Goal: Information Seeking & Learning: Find specific fact

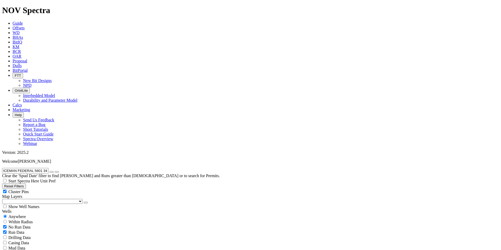
click at [52, 172] on icon "button" at bounding box center [52, 172] width 0 height 0
radio input "false"
radio input "true"
click at [22, 183] on button "Reset Filters" at bounding box center [14, 186] width 24 height 6
type input "[DATE]"
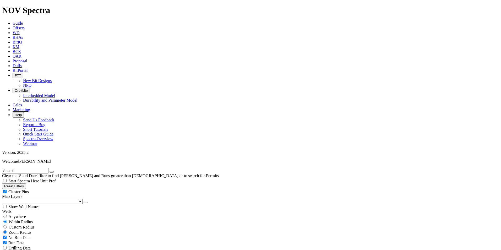
type input "[DATE]"
click at [24, 214] on span "Anywhere" at bounding box center [17, 216] width 18 height 4
radio input "true"
radio input "false"
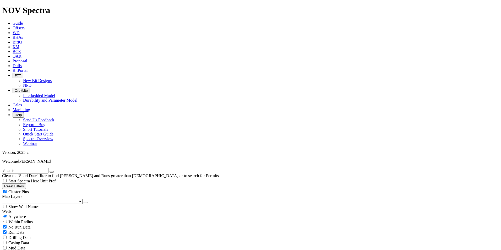
click at [38, 168] on input "text" at bounding box center [25, 171] width 46 height 6
paste input "INDIANA DUNES 21-4 B 6DN"
type input "INDIANA DUNES 21-4 B 6DN"
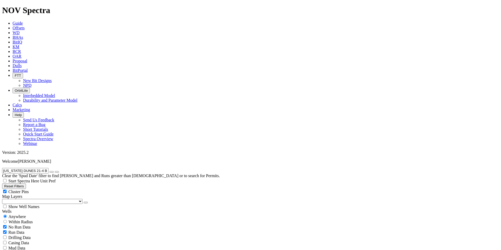
click at [24, 183] on button "Reset Filters" at bounding box center [14, 186] width 24 height 6
radio input "false"
radio input "true"
type input "[DATE]"
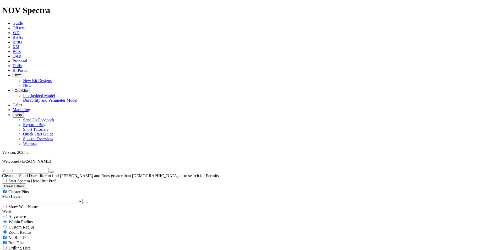
click at [20, 214] on span "Anywhere" at bounding box center [17, 216] width 18 height 4
radio input "true"
radio input "false"
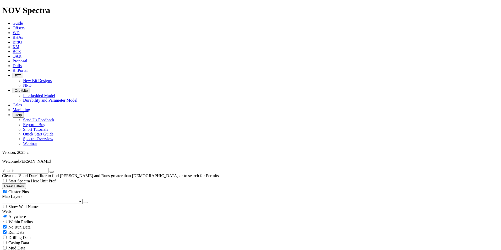
click at [37, 168] on input "text" at bounding box center [25, 171] width 46 height 6
paste input "INTERCHANGE A S22-30-12N"
type input "INTERCHANGE A S22-30-12N"
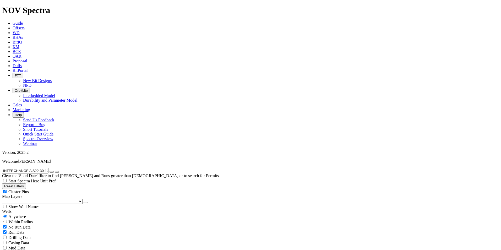
click at [21, 183] on button "Reset Filters" at bounding box center [14, 186] width 24 height 6
radio input "false"
radio input "true"
type input "[DATE]"
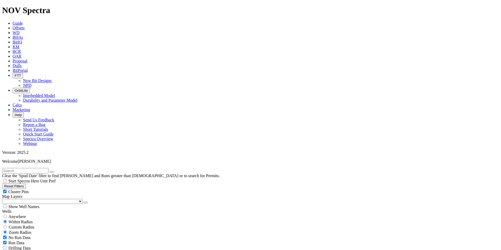
click at [26, 214] on span "Anywhere" at bounding box center [17, 216] width 18 height 4
radio input "true"
radio input "false"
click at [31, 168] on input "text" at bounding box center [25, 171] width 46 height 6
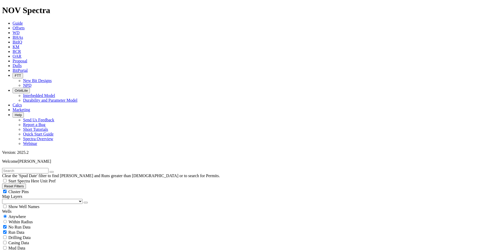
paste input "INTERCHANGE A S22-30-3N"
type input "INTERCHANGE A S22-30-3N"
click at [26, 183] on button "Reset Filters" at bounding box center [14, 186] width 24 height 6
radio input "false"
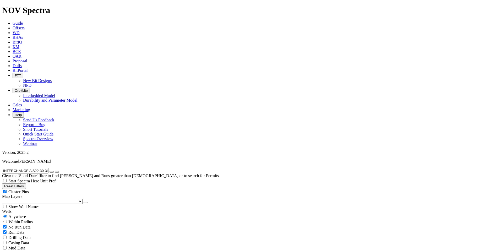
radio input "true"
type input "[DATE]"
click at [19, 214] on span "Anywhere" at bounding box center [17, 216] width 18 height 4
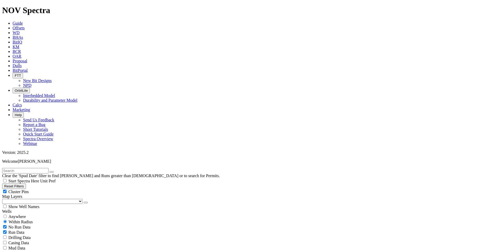
radio input "true"
radio input "false"
click at [44, 168] on input "text" at bounding box center [25, 171] width 46 height 6
paste input "INTERCHANGE A S22-30-5N"
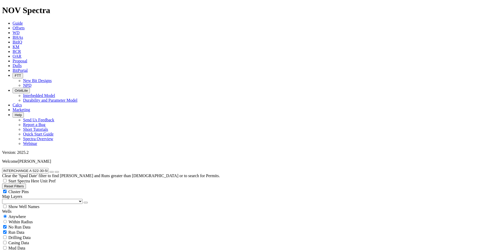
type input "INTERCHANGE A S22-30-5N"
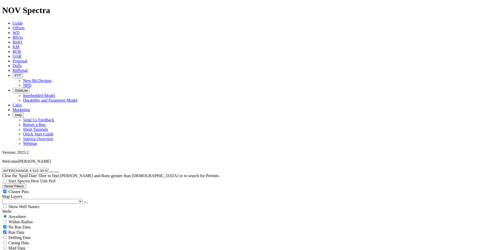
click at [23, 183] on button "Reset Filters" at bounding box center [14, 186] width 24 height 6
radio input "false"
radio input "true"
type input "[DATE]"
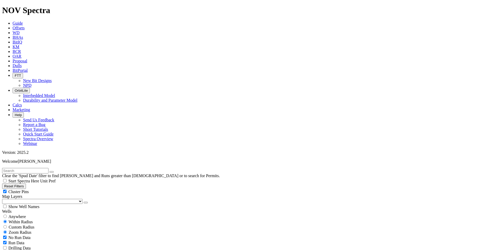
click at [26, 214] on span "Anywhere" at bounding box center [17, 216] width 18 height 4
radio input "true"
radio input "false"
click at [28, 168] on input "text" at bounding box center [25, 171] width 46 height 6
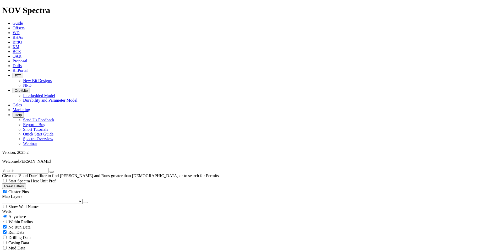
paste input "INTERCHANGE A S22-30-7C"
type input "INTERCHANGE A S22-30-7C"
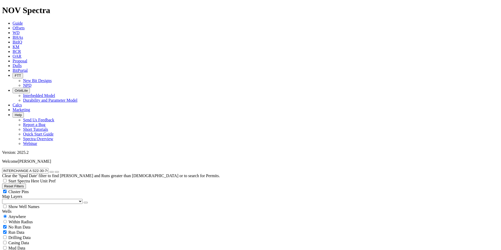
click at [26, 183] on button "Reset Filters" at bounding box center [14, 186] width 24 height 6
radio input "false"
radio input "true"
type input "[DATE]"
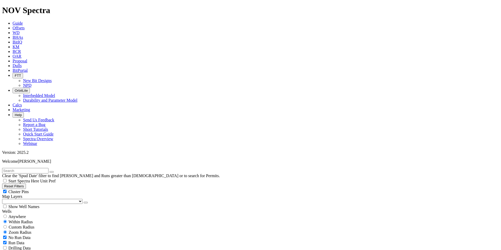
click at [22, 214] on span "Anywhere" at bounding box center [17, 216] width 18 height 4
radio input "true"
radio input "false"
click at [38, 168] on input "text" at bounding box center [25, 171] width 46 height 6
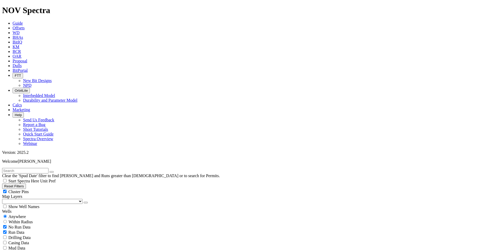
paste input "INTERCHANGE A S22-30-8N"
type input "INTERCHANGE A S22-30-8N"
click at [26, 183] on button "Reset Filters" at bounding box center [14, 186] width 24 height 6
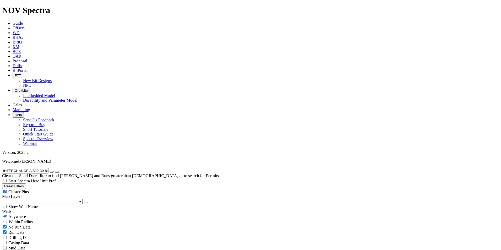
radio input "false"
radio input "true"
type input "[DATE]"
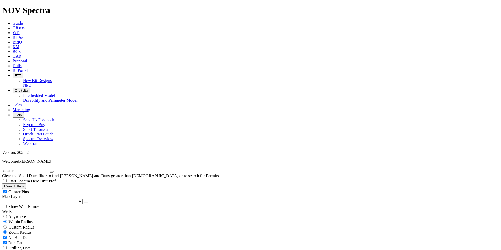
click at [21, 214] on span "Anywhere" at bounding box center [17, 216] width 18 height 4
radio input "true"
radio input "false"
click at [48, 168] on input "text" at bounding box center [25, 171] width 46 height 6
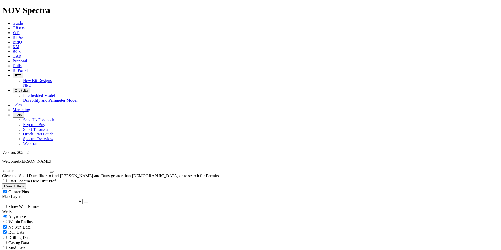
paste input "INTERCHANGE A S22-30-9N"
type input "INTERCHANGE A S22-30-9N"
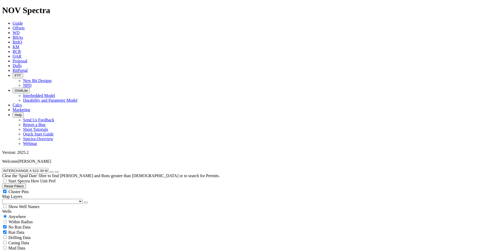
click at [26, 183] on button "Reset Filters" at bounding box center [14, 186] width 24 height 6
radio input "false"
radio input "true"
type input "9/19/23"
type input "9/19/25"
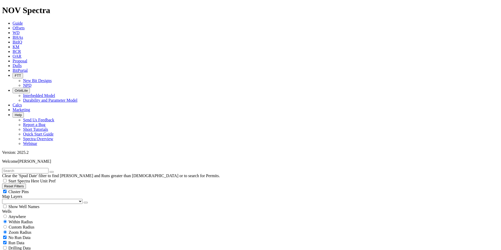
click at [18, 214] on span "Anywhere" at bounding box center [17, 216] width 18 height 4
radio input "true"
radio input "false"
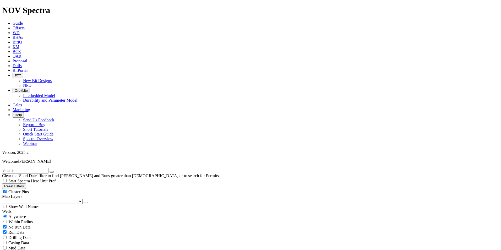
click at [40, 168] on input "text" at bounding box center [25, 171] width 46 height 6
paste input "INTERCHANGE B S22-30-16C"
type input "INTERCHANGE B S22-30-16C"
click at [26, 183] on button "Reset Filters" at bounding box center [14, 186] width 24 height 6
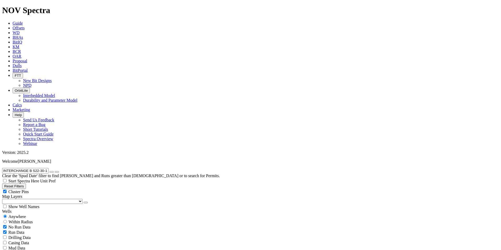
radio input "false"
radio input "true"
type input "[DATE]"
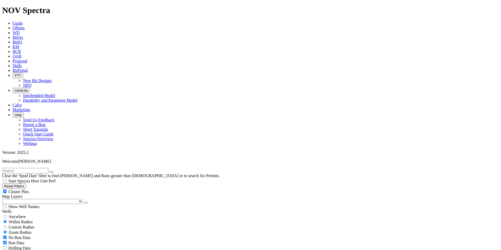
click at [26, 214] on span "Anywhere" at bounding box center [17, 216] width 18 height 4
radio input "true"
radio input "false"
click at [41, 168] on input "text" at bounding box center [25, 171] width 46 height 6
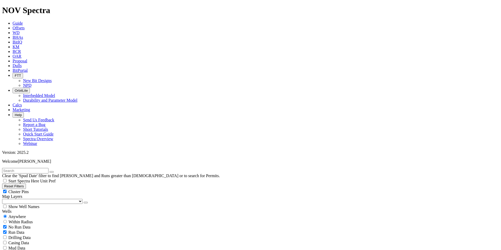
paste input "INTERCHANGE B S22-30-18N"
type input "INTERCHANGE B S22-30-18N"
click at [26, 183] on button "Reset Filters" at bounding box center [14, 186] width 24 height 6
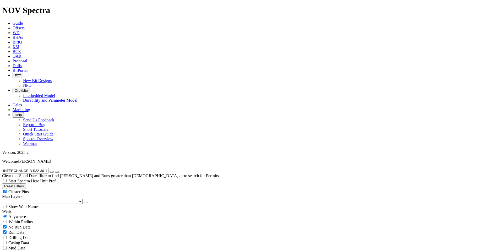
radio input "false"
radio input "true"
type input "[DATE]"
click at [19, 214] on span "Anywhere" at bounding box center [17, 216] width 18 height 4
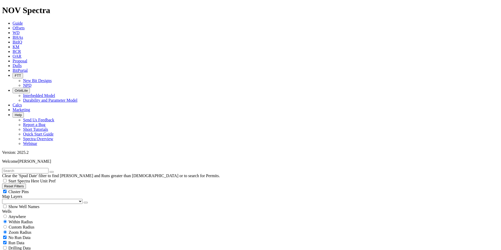
radio input "true"
radio input "false"
click at [40, 168] on input "text" at bounding box center [25, 171] width 46 height 6
paste input "ISLE ROYALE 20-5 A 2DN"
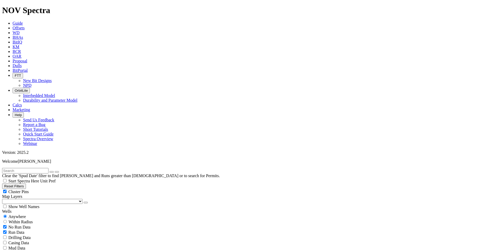
type input "ISLE ROYALE 20-5 A 2DN"
click at [26, 183] on button "Reset Filters" at bounding box center [14, 186] width 24 height 6
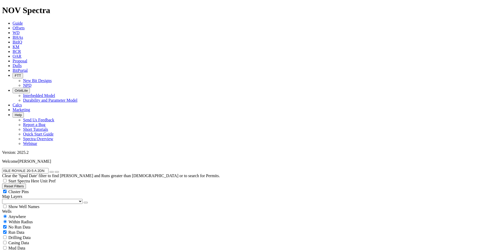
radio input "false"
radio input "true"
type input "9/19/23"
type input "9/19/25"
click at [17, 214] on span "Anywhere" at bounding box center [17, 216] width 18 height 4
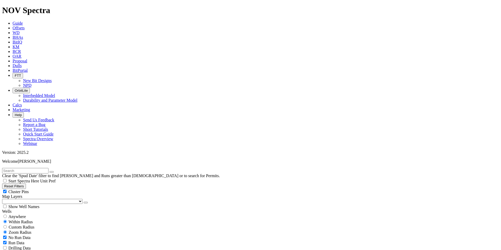
radio input "true"
radio input "false"
click at [46, 168] on input "text" at bounding box center [25, 171] width 46 height 6
paste input "IXACHI 37"
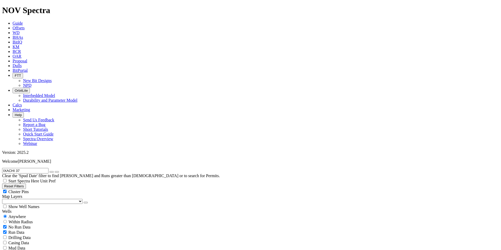
type input "IXACHI 37"
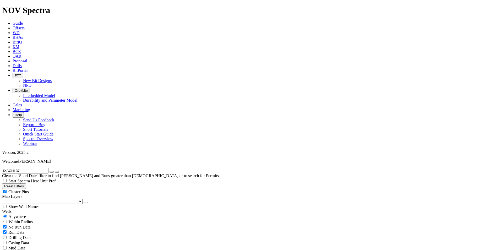
click at [24, 183] on button "Reset Filters" at bounding box center [14, 186] width 24 height 6
radio input "false"
radio input "true"
type input "[DATE]"
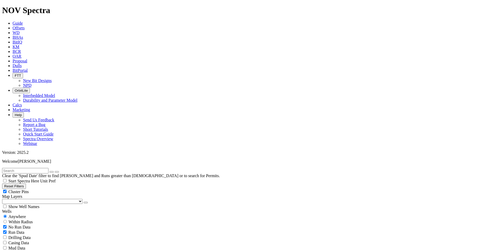
type input "[DATE]"
click at [16, 214] on span "Anywhere" at bounding box center [17, 216] width 18 height 4
radio input "true"
radio input "false"
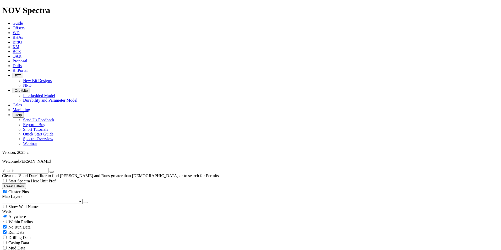
click at [41, 168] on input "text" at bounding box center [25, 171] width 46 height 6
paste input "JACOBSON 19-30-31 3H"
type input "JACOBSON 19-30-31 3H"
click at [26, 183] on button "Reset Filters" at bounding box center [14, 186] width 24 height 6
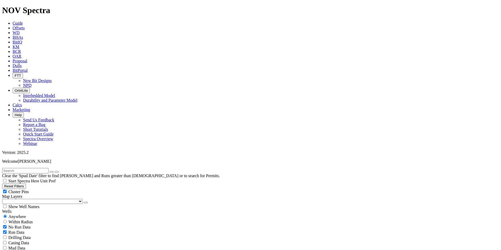
radio input "false"
radio input "true"
type input "[DATE]"
click at [20, 214] on span "Anywhere" at bounding box center [17, 216] width 18 height 4
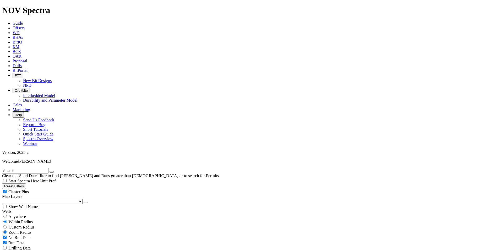
radio input "true"
radio input "false"
click at [34, 168] on input "text" at bounding box center [25, 171] width 46 height 6
paste input "JACOBSON 19-30-31 6H-LL"
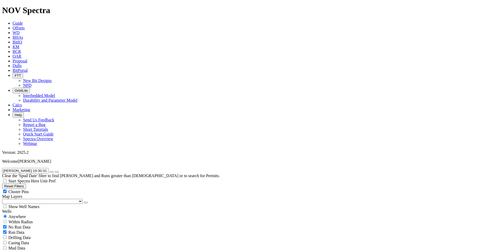
type input "JACOBSON 19-30-31 6H-LL"
click at [26, 183] on button "Reset Filters" at bounding box center [14, 186] width 24 height 6
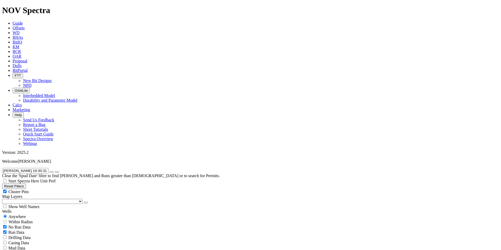
radio input "false"
radio input "true"
type input "[DATE]"
click at [19, 214] on span "Anywhere" at bounding box center [17, 216] width 18 height 4
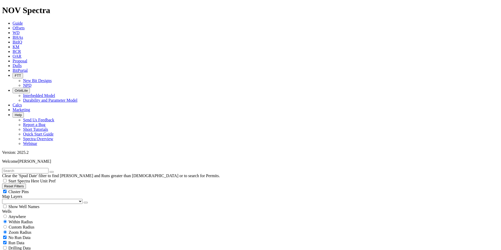
radio input "true"
radio input "false"
click at [47, 168] on input "text" at bounding box center [25, 171] width 46 height 6
paste input "JAMMER 5792 43-32 3B"
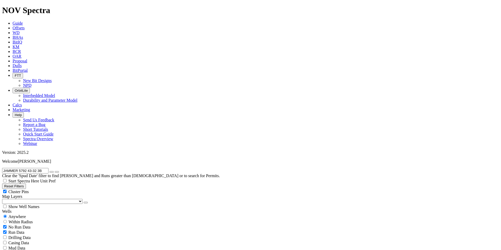
type input "JAMMER 5792 43-32 3B"
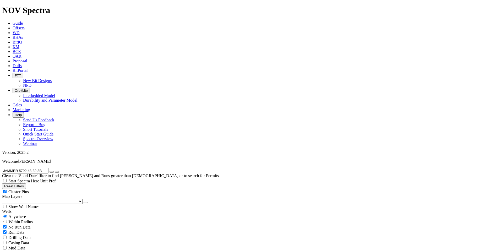
click at [52, 172] on icon "button" at bounding box center [52, 172] width 0 height 0
radio input "false"
radio input "true"
click at [16, 214] on span "Anywhere" at bounding box center [17, 216] width 18 height 4
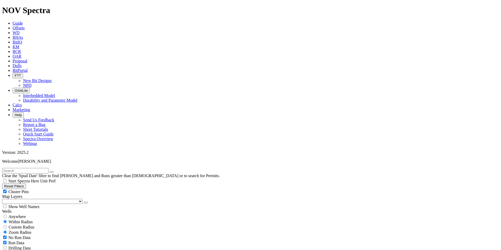
radio input "true"
radio input "false"
click at [36, 168] on input "text" at bounding box center [25, 171] width 46 height 6
paste input "JEAN FERRARI 26-35-2 1H"
type input "JEAN FERRARI 26-35-2 1H"
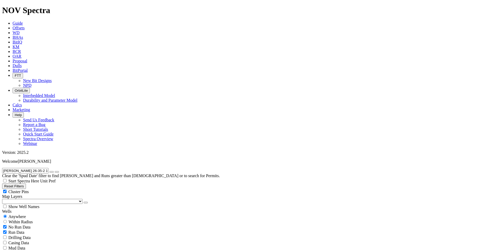
click at [25, 183] on button "Reset Filters" at bounding box center [14, 186] width 24 height 6
radio input "false"
radio input "true"
type input "[DATE]"
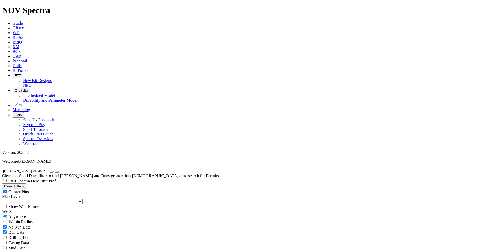
type input "[DATE]"
click at [22, 214] on span "Anywhere" at bounding box center [17, 216] width 18 height 4
radio input "true"
radio input "false"
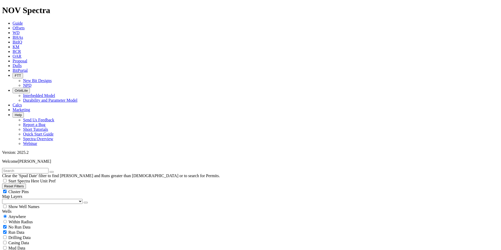
click at [48, 168] on input "text" at bounding box center [25, 171] width 46 height 6
paste input "JENNY MIRACLE MAX C 0724LS"
type input "JENNY MIRACLE MAX C 0724LS"
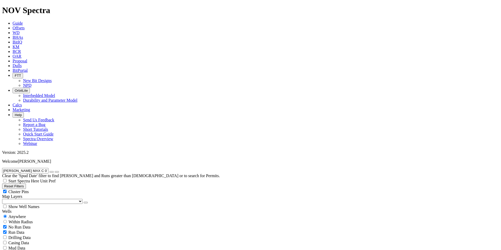
click at [26, 183] on button "Reset Filters" at bounding box center [14, 186] width 24 height 6
radio input "false"
radio input "true"
type input "[DATE]"
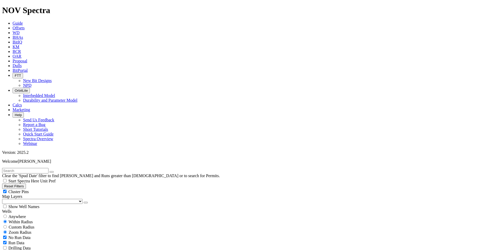
click at [22, 214] on span "Anywhere" at bounding box center [17, 216] width 18 height 4
radio input "true"
radio input "false"
click at [41, 168] on input "text" at bounding box center [25, 171] width 46 height 6
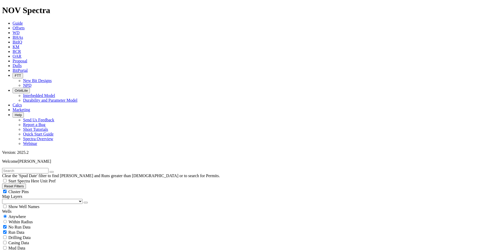
paste input "JESSER EAST 3E-20-02"
type input "JESSER EAST 3E-20-02"
click at [26, 183] on button "Reset Filters" at bounding box center [14, 186] width 24 height 6
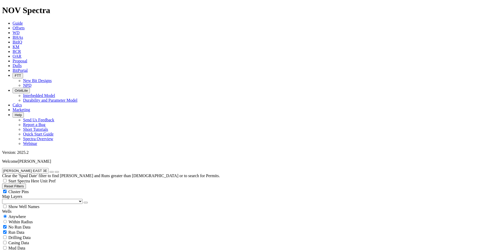
radio input "false"
radio input "true"
type input "[DATE]"
click at [24, 214] on span "Anywhere" at bounding box center [17, 216] width 18 height 4
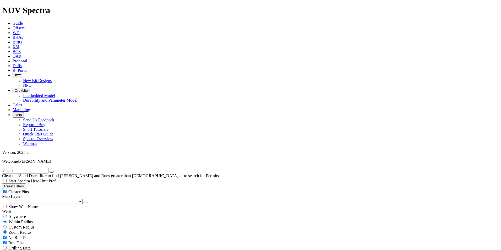
radio input "true"
radio input "false"
click at [41, 168] on input "text" at bounding box center [25, 171] width 46 height 6
paste input "JOANNA TTT 11-6H"
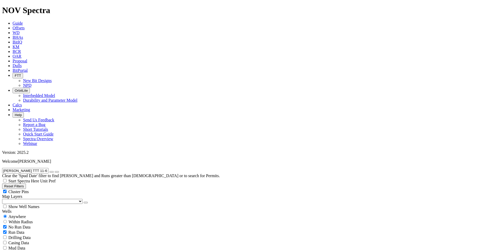
type input "JOANNA TTT 11-6H"
click at [55, 171] on button "submit" at bounding box center [57, 172] width 4 height 2
click at [52, 172] on icon "button" at bounding box center [52, 172] width 0 height 0
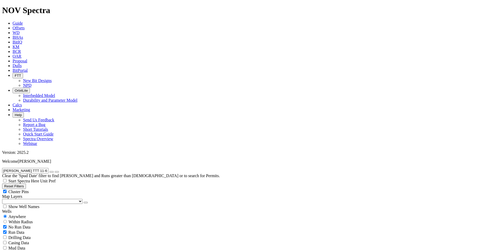
radio input "false"
radio input "true"
click at [25, 183] on button "Reset Filters" at bounding box center [14, 186] width 24 height 6
type input "[DATE]"
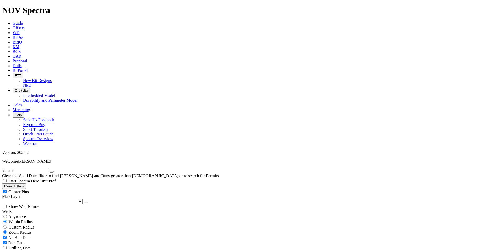
click at [22, 214] on span "Anywhere" at bounding box center [17, 216] width 18 height 4
radio input "true"
radio input "false"
click at [31, 168] on input "text" at bounding box center [25, 171] width 46 height 6
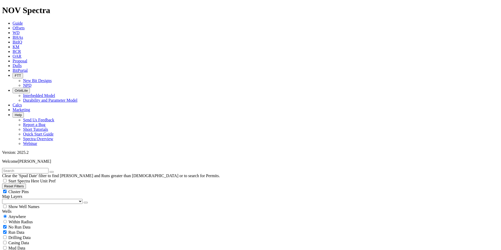
paste input "JUDY JULIBETH K 1322MS"
type input "JUDY JULIBETH K 1322MS"
click at [52, 172] on icon "button" at bounding box center [52, 172] width 0 height 0
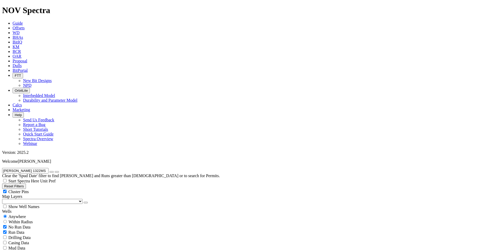
radio input "false"
radio input "true"
click at [48, 168] on input "text" at bounding box center [25, 171] width 46 height 6
paste input "KANNIANEN 11-4-3H"
type input "KANNIANEN 11-4-3H"
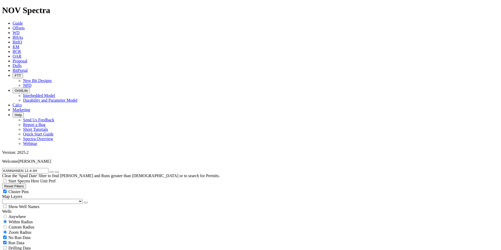
click at [26, 183] on button "Reset Filters" at bounding box center [14, 186] width 24 height 6
type input "[DATE]"
click at [26, 183] on button "Reset Filters" at bounding box center [14, 186] width 24 height 6
click at [22, 214] on span "Anywhere" at bounding box center [17, 216] width 18 height 4
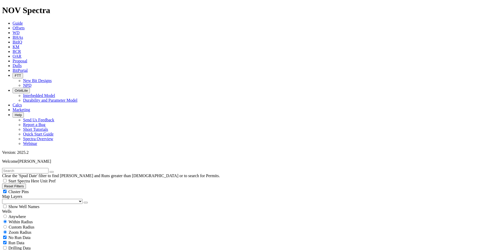
radio input "true"
radio input "false"
click at [28, 168] on input "text" at bounding box center [25, 171] width 46 height 6
paste input "KANNIANEN 11-4-3H"
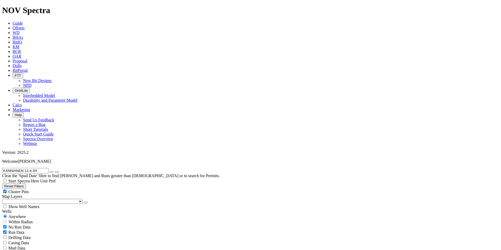
type input "KANNIANEN 11-4-3H"
click at [25, 183] on button "Reset Filters" at bounding box center [14, 186] width 24 height 6
radio input "false"
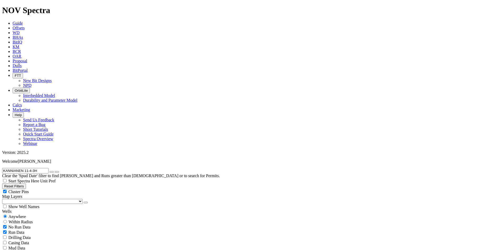
radio input "true"
type input "[DATE]"
click at [21, 214] on span "Anywhere" at bounding box center [17, 216] width 18 height 4
radio input "true"
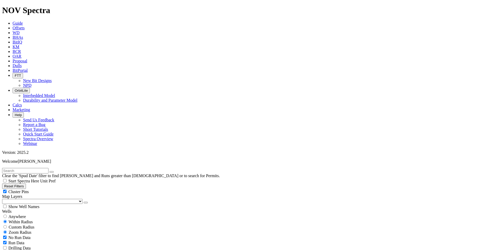
radio input "false"
click at [37, 168] on input "text" at bounding box center [25, 171] width 46 height 6
paste input "KATRINA 30-31 1H"
type input "KATRINA 30-31 1H"
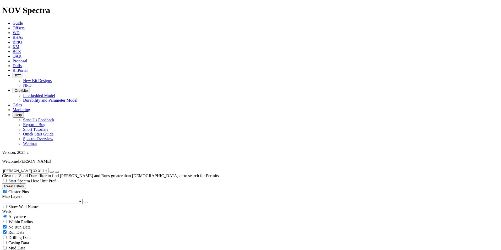
click at [26, 183] on button "Reset Filters" at bounding box center [14, 186] width 24 height 6
radio input "false"
radio input "true"
type input "[DATE]"
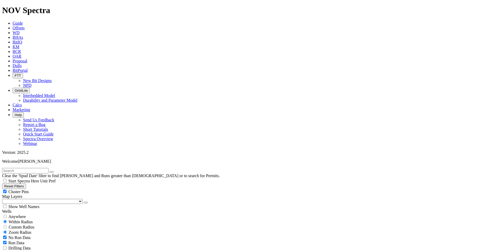
click at [22, 214] on span "Anywhere" at bounding box center [17, 216] width 18 height 4
radio input "true"
radio input "false"
click at [39, 168] on input "text" at bounding box center [25, 171] width 46 height 6
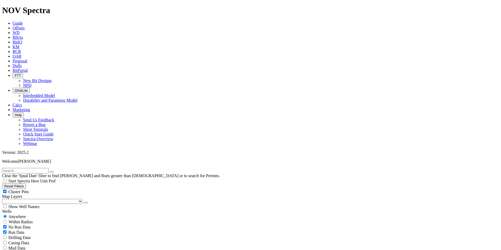
paste input "KATRINA 30-31 2H"
type input "KATRINA 30-31 2H"
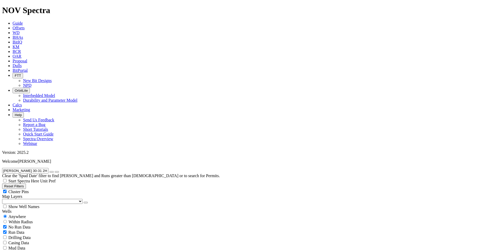
click at [26, 183] on button "Reset Filters" at bounding box center [14, 186] width 24 height 6
radio input "false"
radio input "true"
type input "[DATE]"
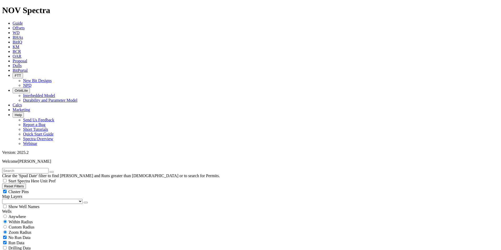
click at [20, 214] on span "Anywhere" at bounding box center [17, 216] width 18 height 4
radio input "true"
radio input "false"
click at [31, 168] on input "text" at bounding box center [25, 171] width 46 height 6
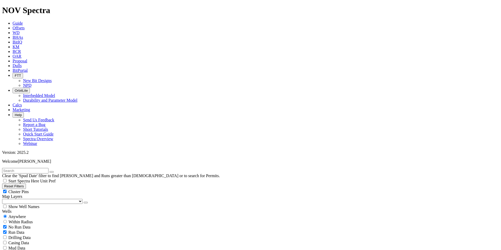
paste input "KATRINA 30-31 3H"
type input "KATRINA 30-31 3H"
click at [26, 183] on button "Reset Filters" at bounding box center [14, 186] width 24 height 6
radio input "false"
radio input "true"
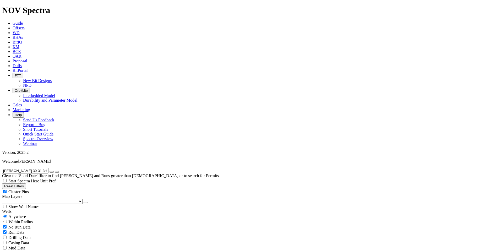
type input "[DATE]"
click at [34, 168] on input "text" at bounding box center [25, 171] width 46 height 6
paste input "KATRINA 30-31 4H"
type input "KATRINA 30-31 4H"
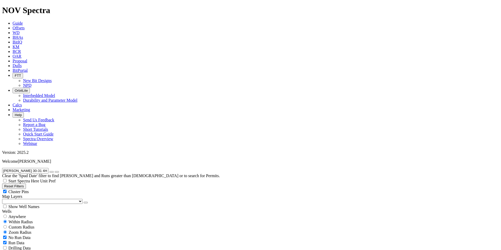
click at [17, 214] on span "Anywhere" at bounding box center [17, 216] width 18 height 4
radio input "true"
radio input "false"
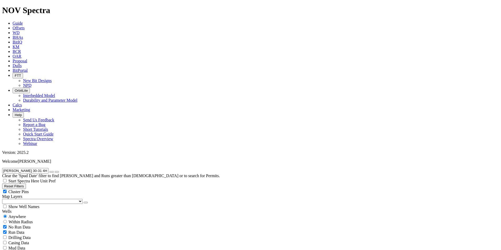
click at [26, 183] on button "Reset Filters" at bounding box center [14, 186] width 24 height 6
radio input "false"
radio input "true"
type input "[DATE]"
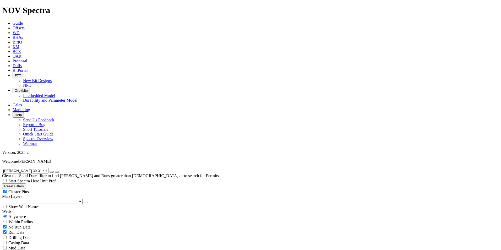
type input "[DATE]"
click at [22, 214] on span "Anywhere" at bounding box center [17, 216] width 18 height 4
radio input "true"
radio input "false"
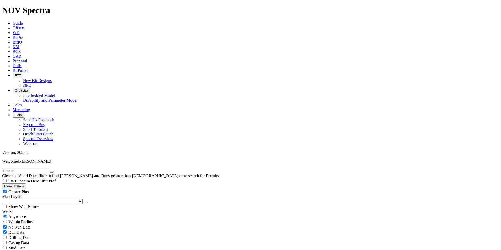
click at [37, 168] on input "text" at bounding box center [25, 171] width 46 height 6
paste input "KILBURN 211799 1A"
type input "KILBURN 211799 1A"
click at [20, 183] on button "Reset Filters" at bounding box center [14, 186] width 24 height 6
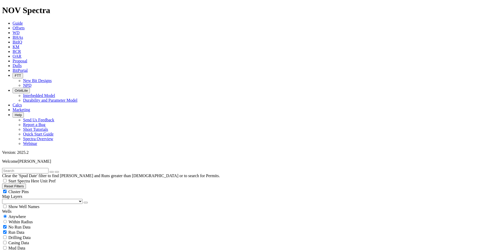
radio input "false"
radio input "true"
type input "[DATE]"
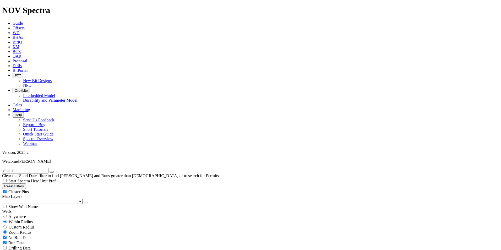
click at [35, 168] on input "text" at bounding box center [25, 171] width 46 height 6
click at [24, 214] on span "Anywhere" at bounding box center [17, 216] width 18 height 4
radio input "true"
radio input "false"
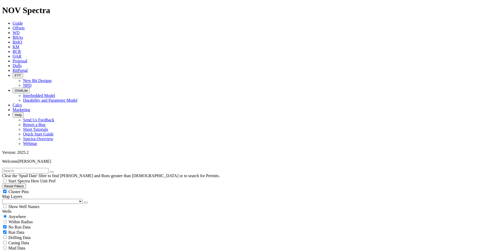
click at [33, 168] on input "text" at bounding box center [25, 171] width 46 height 6
paste input "KING 3-65 28-29 4AH"
type input "KING 3-65 28-29 4AH"
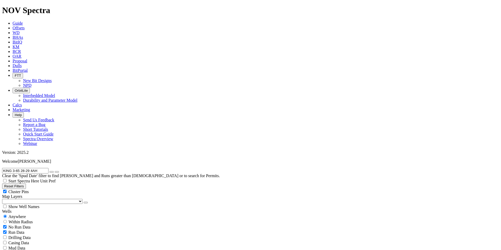
click at [24, 183] on button "Reset Filters" at bounding box center [14, 186] width 24 height 6
radio input "false"
radio input "true"
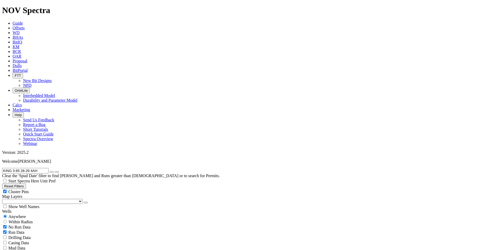
type input "[DATE]"
click at [24, 214] on span "Anywhere" at bounding box center [17, 216] width 18 height 4
radio input "true"
radio input "false"
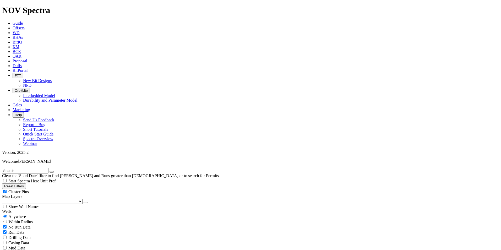
click at [24, 168] on input "text" at bounding box center [25, 171] width 46 height 6
paste input "KNOX LE 16-21 7H"
type input "KNOX LE 16-21 7H"
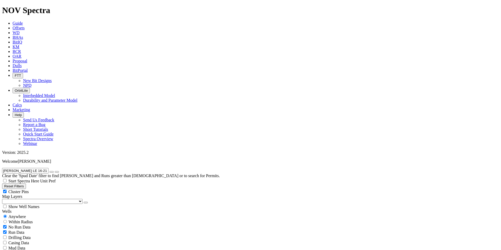
click at [26, 183] on button "Reset Filters" at bounding box center [14, 186] width 24 height 6
radio input "false"
radio input "true"
type input "[DATE]"
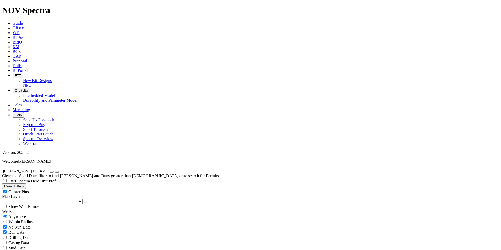
type input "[DATE]"
click at [20, 214] on span "Anywhere" at bounding box center [17, 216] width 18 height 4
radio input "true"
radio input "false"
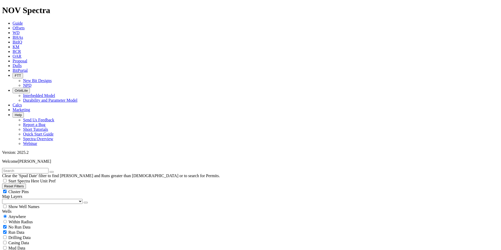
click at [39, 168] on input "text" at bounding box center [25, 171] width 46 height 6
paste input "KOBAN-25A"
type input "KOBAN-25A"
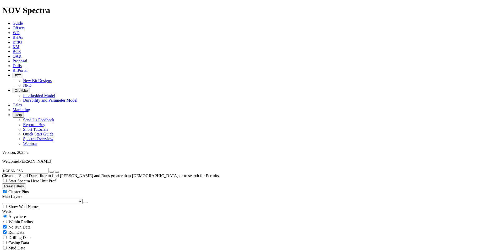
click at [26, 183] on button "Reset Filters" at bounding box center [14, 186] width 24 height 6
radio input "false"
radio input "true"
type input "[DATE]"
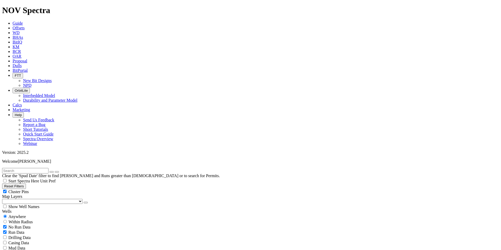
type input "[DATE]"
click at [20, 214] on span "Anywhere" at bounding box center [17, 216] width 18 height 4
radio input "true"
radio input "false"
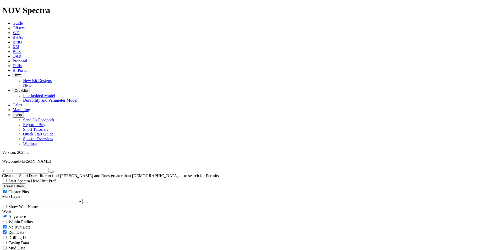
click at [36, 168] on input "text" at bounding box center [25, 171] width 46 height 6
paste input "KODAK SOUTH 02N"
type input "KODAK SOUTH 02N"
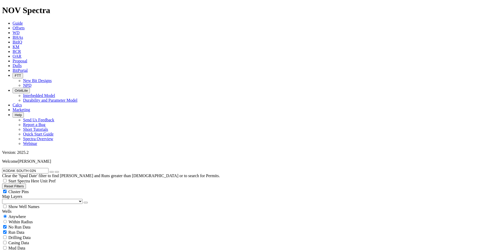
click at [26, 183] on button "Reset Filters" at bounding box center [14, 186] width 24 height 6
radio input "false"
radio input "true"
type input "[DATE]"
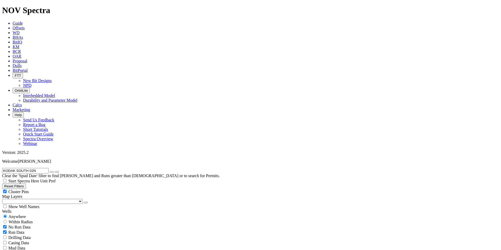
type input "[DATE]"
click at [26, 168] on input "text" at bounding box center [25, 171] width 46 height 6
paste input "KODAK SOUTH 05N"
type input "KODAK SOUTH 05N"
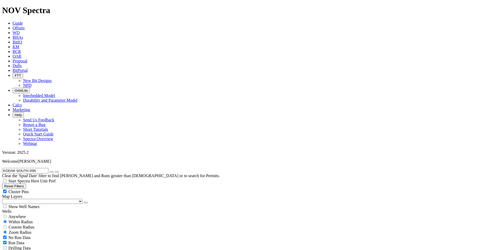
click at [19, 214] on span "Anywhere" at bounding box center [17, 216] width 18 height 4
radio input "true"
radio input "false"
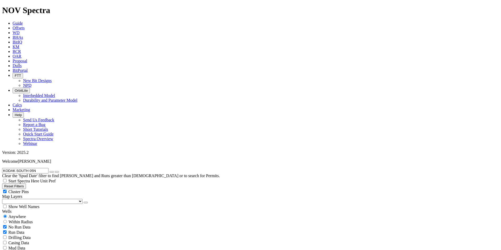
click at [26, 183] on button "Reset Filters" at bounding box center [14, 186] width 24 height 6
click at [24, 214] on span "Anywhere" at bounding box center [17, 216] width 18 height 4
click at [47, 168] on input "text" at bounding box center [25, 171] width 46 height 6
paste input "KODAK SOUTH 07C"
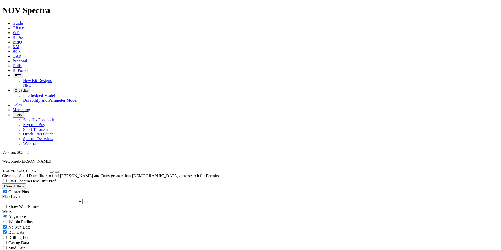
click at [52, 172] on icon "button" at bounding box center [52, 172] width 0 height 0
click at [25, 183] on button "Reset Filters" at bounding box center [14, 186] width 24 height 6
click at [21, 214] on span "Anywhere" at bounding box center [17, 216] width 18 height 4
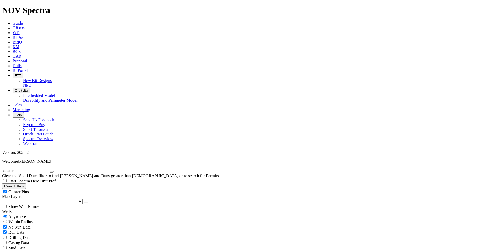
click at [28, 168] on input "text" at bounding box center [25, 171] width 46 height 6
paste input "KOOLSTRA 22W-30-02"
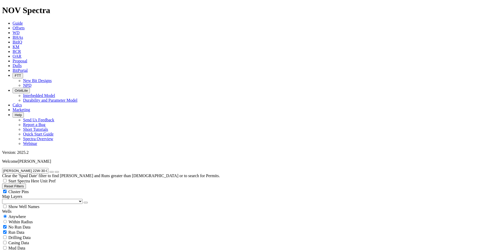
click at [21, 183] on button "Reset Filters" at bounding box center [14, 186] width 24 height 6
click at [26, 214] on span "Anywhere" at bounding box center [17, 216] width 18 height 4
click at [35, 168] on input "text" at bounding box center [25, 171] width 46 height 6
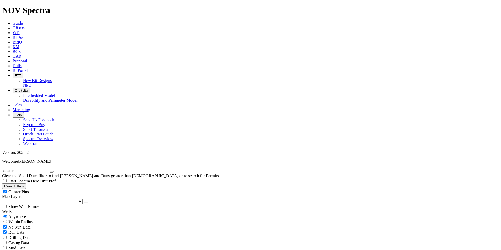
paste input "KUDU 149-94-36D-25H"
click at [52, 172] on icon "button" at bounding box center [52, 172] width 0 height 0
click at [18, 183] on button "Reset Filters" at bounding box center [14, 186] width 24 height 6
click at [25, 214] on span "Anywhere" at bounding box center [17, 216] width 18 height 4
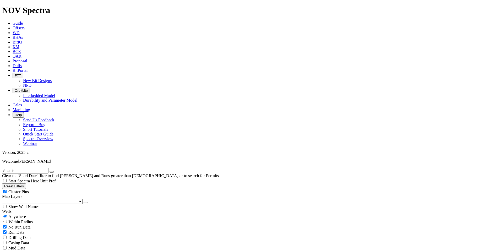
click at [25, 168] on input "text" at bounding box center [25, 171] width 46 height 6
paste input "LAKE TRENTON FEDERAL 5302 21-31 3B"
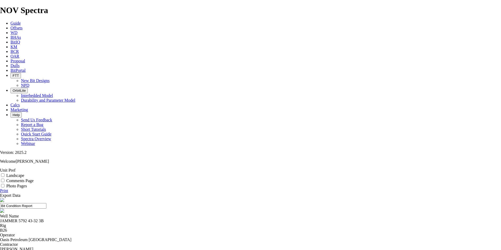
click at [8, 188] on link "Print" at bounding box center [4, 190] width 8 height 4
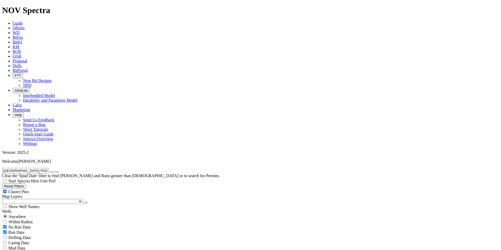
click at [26, 183] on button "Reset Filters" at bounding box center [14, 186] width 24 height 6
radio input "false"
radio input "true"
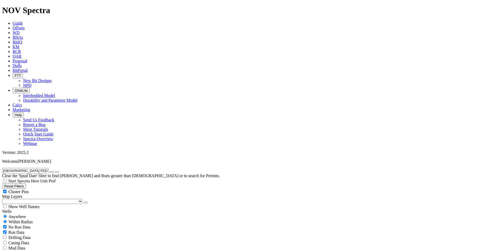
type input "[DATE]"
click at [22, 214] on span "Anywhere" at bounding box center [17, 216] width 18 height 4
radio input "true"
radio input "false"
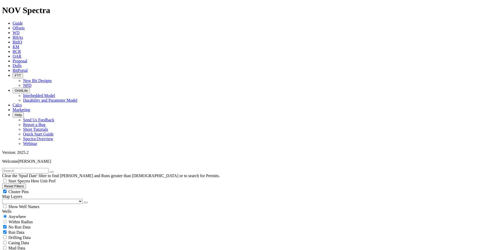
click at [28, 168] on input "text" at bounding box center [25, 171] width 46 height 6
paste input "LAKE TRENTON FEDERAL 5302 21-31 4B"
type input "LAKE TRENTON FEDERAL 5302 21-31 4B"
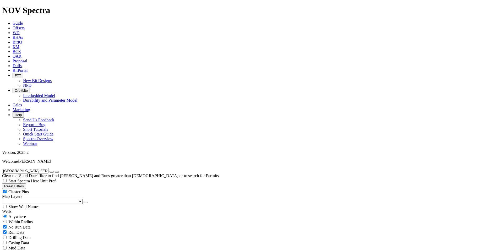
scroll to position [21, 0]
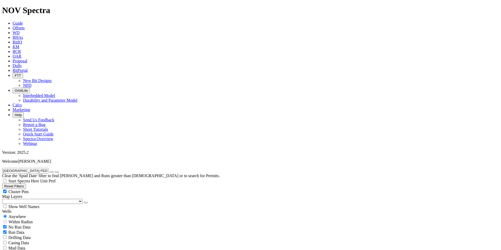
click at [17, 183] on button "Reset Filters" at bounding box center [14, 186] width 24 height 6
radio input "false"
radio input "true"
type input "[DATE]"
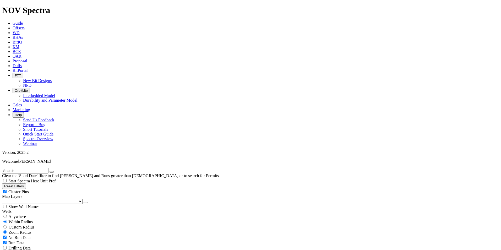
click at [26, 214] on span "Anywhere" at bounding box center [17, 216] width 18 height 4
radio input "true"
radio input "false"
click at [37, 168] on input "text" at bounding box center [25, 171] width 46 height 6
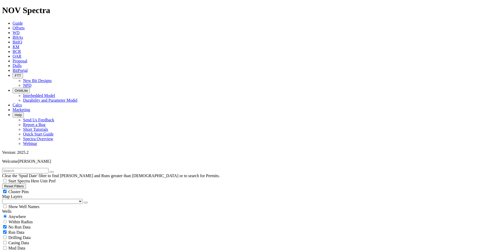
paste input "LEAH 29-32 2H"
type input "LEAH 29-32 2H"
click at [16, 214] on span "Anywhere" at bounding box center [17, 216] width 18 height 4
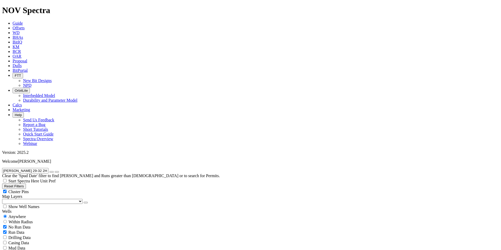
click at [17, 183] on button "Reset Filters" at bounding box center [14, 186] width 24 height 6
radio input "false"
radio input "true"
type input "[DATE]"
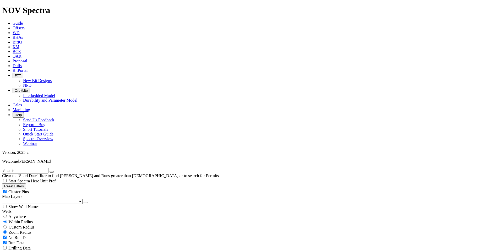
click at [22, 214] on span "Anywhere" at bounding box center [17, 216] width 18 height 4
radio input "true"
radio input "false"
click at [23, 168] on input "text" at bounding box center [25, 171] width 46 height 6
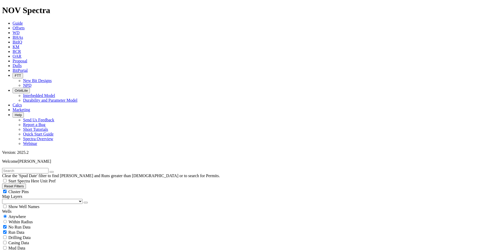
paste input "LEDAHL 5402 42-33 4B"
type input "LEDAHL 5402 42-33 4B"
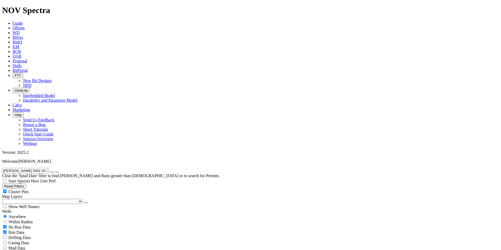
click at [22, 183] on button "Reset Filters" at bounding box center [14, 186] width 24 height 6
radio input "false"
radio input "true"
type input "[DATE]"
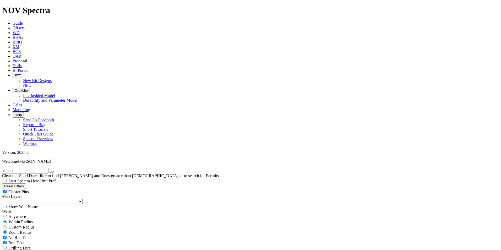
click at [17, 214] on span "Anywhere" at bounding box center [17, 216] width 18 height 4
radio input "true"
radio input "false"
click at [35, 168] on input "text" at bounding box center [25, 171] width 46 height 6
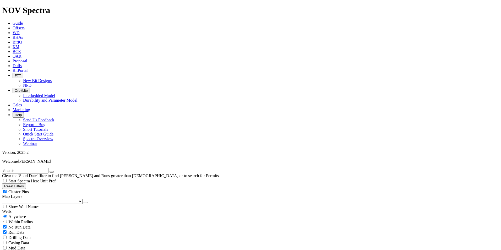
paste input "LEE N 5201 21-5 3B"
type input "LEE N 5201 21-5 3B"
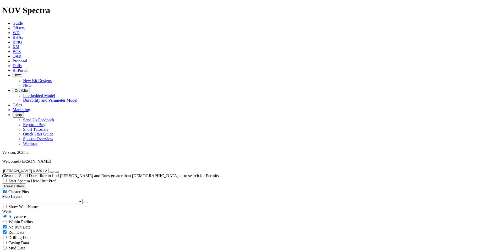
click at [16, 183] on button "Reset Filters" at bounding box center [14, 186] width 24 height 6
radio input "false"
radio input "true"
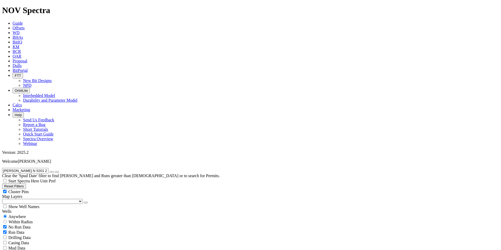
type input "9/19/23"
type input "9/19/25"
click at [22, 214] on span "Anywhere" at bounding box center [17, 216] width 18 height 4
radio input "true"
radio input "false"
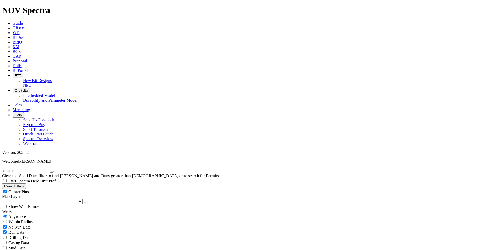
click at [30, 168] on input "text" at bounding box center [25, 171] width 46 height 6
paste input "LEE N 5201 21-5 4B"
type input "LEE N 5201 21-5 4B"
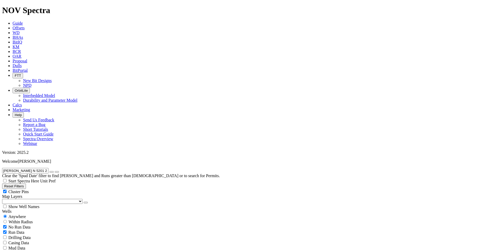
click at [52, 172] on icon "button" at bounding box center [52, 172] width 0 height 0
radio input "false"
radio input "true"
click at [26, 183] on button "Reset Filters" at bounding box center [14, 186] width 24 height 6
type input "[DATE]"
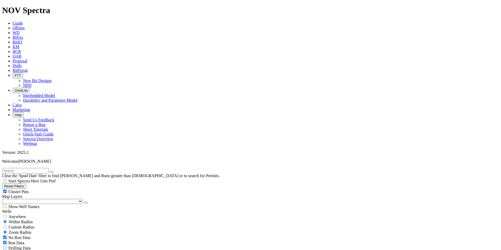
type input "[DATE]"
click at [20, 214] on span "Anywhere" at bounding box center [17, 216] width 18 height 4
radio input "true"
radio input "false"
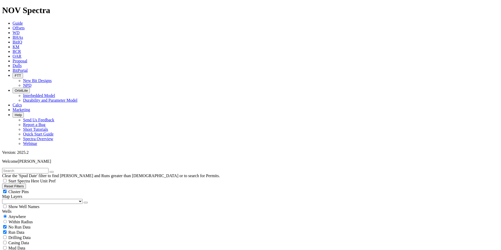
click at [34, 168] on input "text" at bounding box center [25, 171] width 46 height 6
paste input "LEE N 5201 21-5 5B"
type input "LEE N 5201 21-5 5B"
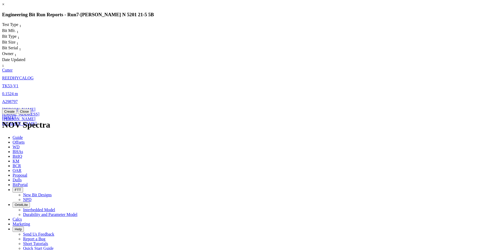
click at [18, 84] on span "TK53-V1" at bounding box center [10, 86] width 16 height 4
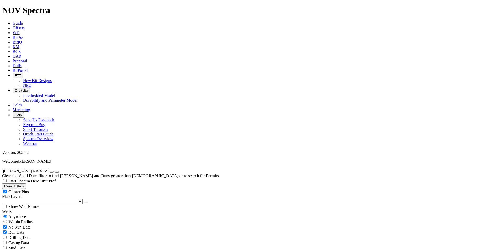
select select "Cutter"
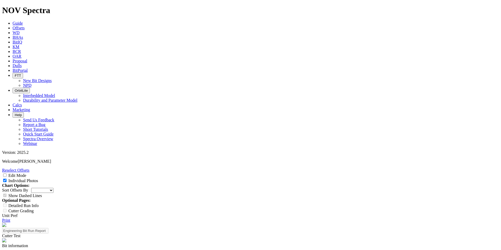
copy div "A298797"
click at [10, 218] on link "Print" at bounding box center [6, 220] width 8 height 4
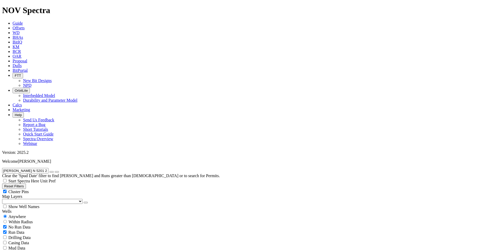
drag, startPoint x: 21, startPoint y: 37, endPoint x: 22, endPoint y: 49, distance: 11.6
click at [21, 183] on button "Reset Filters" at bounding box center [14, 186] width 24 height 6
radio input "false"
radio input "true"
type input "9/19/23"
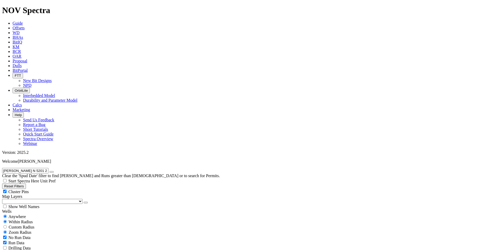
type input "9/19/25"
click at [18, 214] on span "Anywhere" at bounding box center [17, 216] width 18 height 4
click at [25, 168] on input "text" at bounding box center [25, 171] width 46 height 6
paste input "LEE S 5201 21-8 2B"
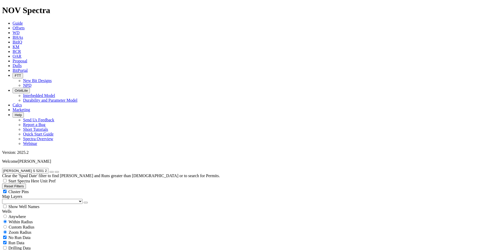
type input "LEE S 5201 21-8 2B"
click at [20, 214] on span "Anywhere" at bounding box center [17, 216] width 18 height 4
radio input "true"
radio input "false"
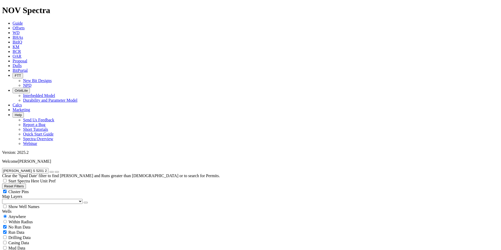
click at [52, 172] on icon "button" at bounding box center [52, 172] width 0 height 0
radio input "false"
radio input "true"
click at [26, 183] on button "Reset Filters" at bounding box center [14, 186] width 24 height 6
type input "9/19/23"
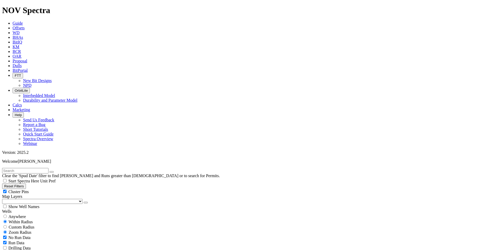
type input "9/19/25"
click at [21, 214] on span "Anywhere" at bounding box center [17, 216] width 18 height 4
radio input "true"
radio input "false"
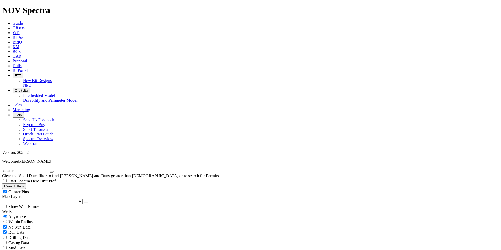
click at [37, 168] on input "text" at bounding box center [25, 171] width 46 height 6
paste input "LEE N 5201 21-5 5B"
type input "LEE N 5201 21-5 5B"
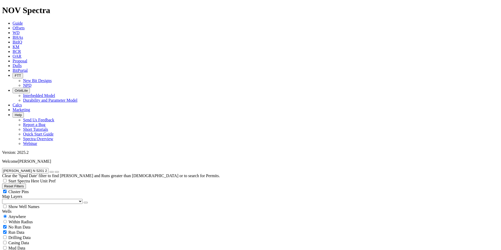
scroll to position [21, 0]
click at [26, 183] on button "Reset Filters" at bounding box center [14, 186] width 24 height 6
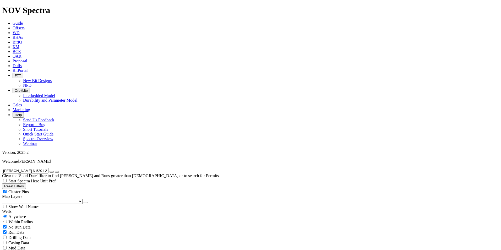
radio input "false"
radio input "true"
type input "9/19/23"
type input "9/19/25"
click at [26, 183] on button "Reset Filters" at bounding box center [14, 186] width 24 height 6
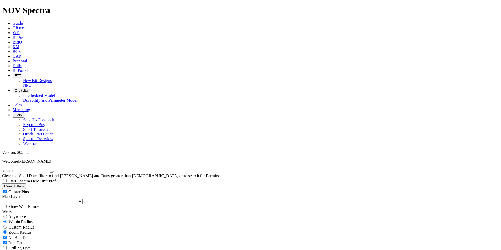
click at [26, 183] on button "Reset Filters" at bounding box center [14, 186] width 24 height 6
click at [20, 214] on span "Anywhere" at bounding box center [17, 216] width 18 height 4
radio input "true"
radio input "false"
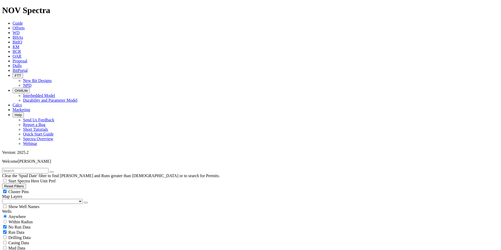
click at [25, 168] on input "text" at bounding box center [25, 171] width 46 height 6
paste input "LEE S 5201 21-8 2B"
type input "LEE S 5201 21-8 2B"
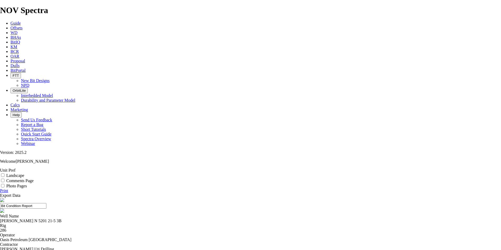
click at [8, 188] on link "Print" at bounding box center [4, 190] width 8 height 4
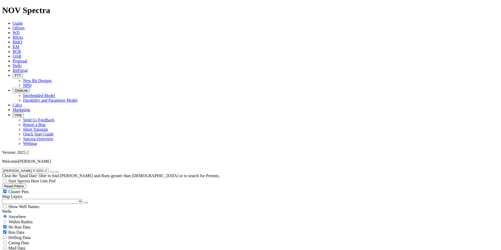
click at [24, 183] on button "Reset Filters" at bounding box center [14, 186] width 24 height 6
radio input "false"
radio input "true"
type input "[DATE]"
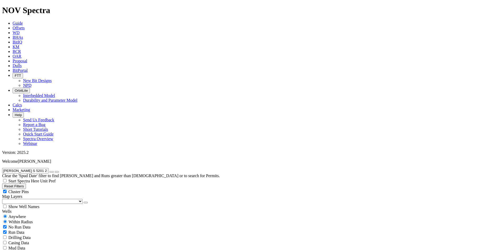
type input "[DATE]"
click at [17, 214] on span "Anywhere" at bounding box center [17, 216] width 18 height 4
radio input "true"
radio input "false"
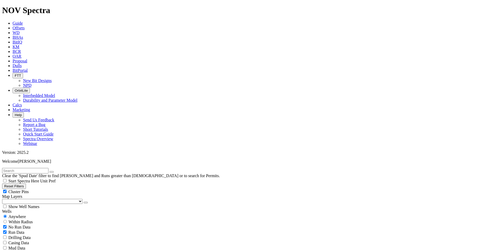
click at [30, 168] on input "text" at bounding box center [25, 171] width 46 height 6
paste input "[PERSON_NAME] S 5201 21-8 3B"
type input "[PERSON_NAME] S 5201 21-8 3B"
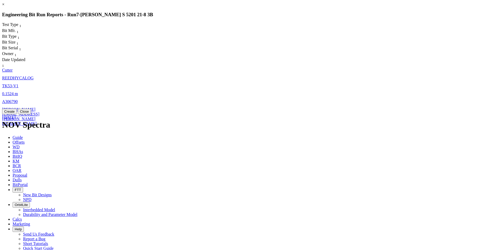
click at [18, 84] on span "TK53-V1" at bounding box center [10, 86] width 16 height 4
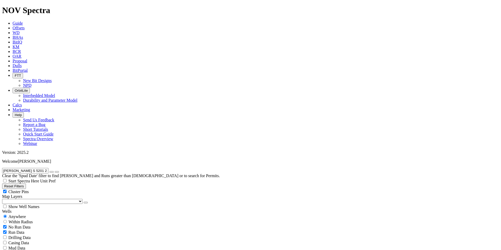
select select "Cutter"
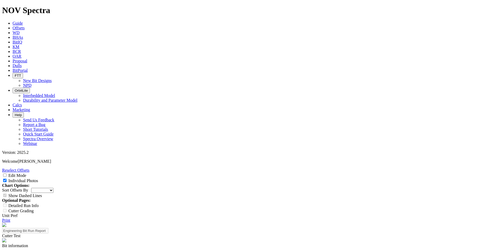
click at [10, 218] on link "Print" at bounding box center [6, 220] width 8 height 4
copy td "A303245"
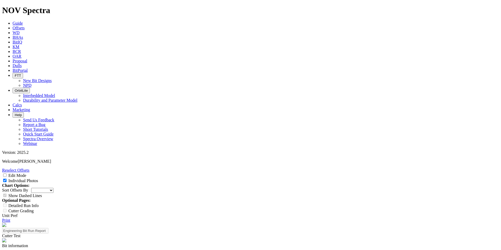
copy td "A303553"
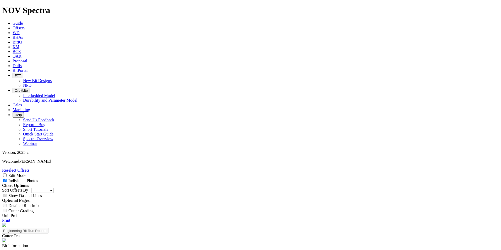
copy td "A303245"
copy td "A300936"
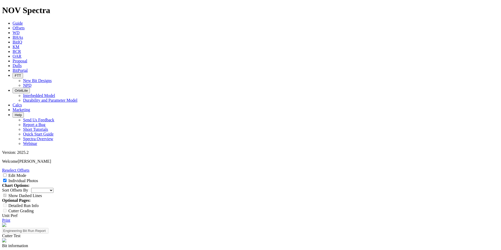
copy td "A296786"
copy td "A296787"
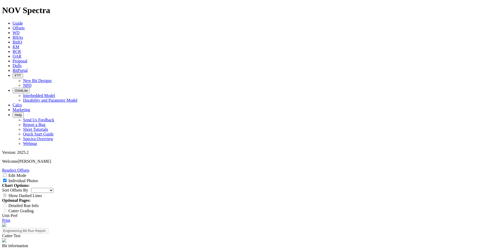
copy td "A307616"
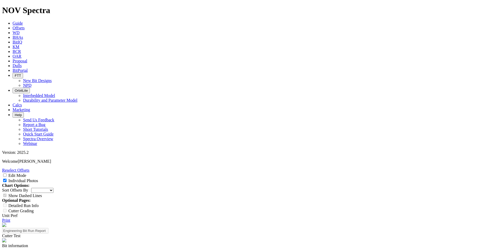
click at [10, 218] on link "Print" at bounding box center [6, 220] width 8 height 4
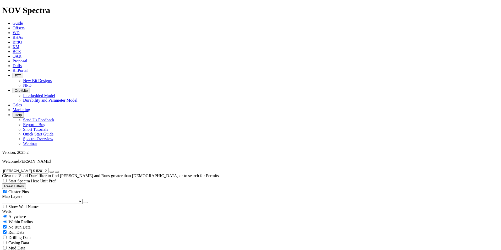
radio input "false"
radio input "true"
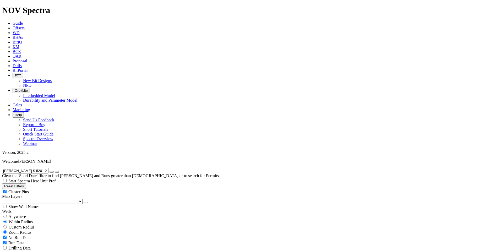
click at [52, 172] on icon "button" at bounding box center [52, 172] width 0 height 0
click at [16, 183] on button "Reset Filters" at bounding box center [14, 186] width 24 height 6
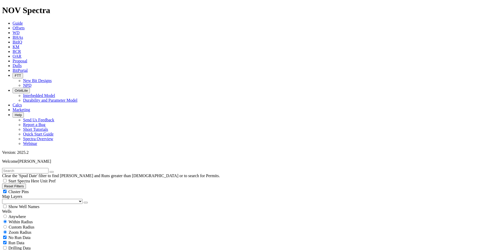
type input "[DATE]"
click at [30, 168] on input "text" at bounding box center [25, 171] width 46 height 6
paste input "[PERSON_NAME] S 5201 21-8 4B"
type input "LEE S 5201 21-8 4B"
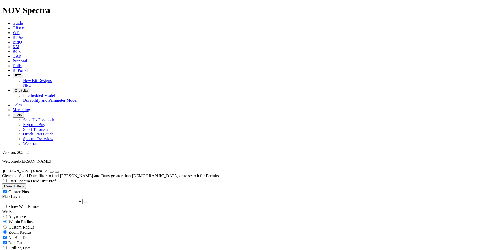
click at [22, 214] on span "Anywhere" at bounding box center [17, 216] width 18 height 4
radio input "true"
radio input "false"
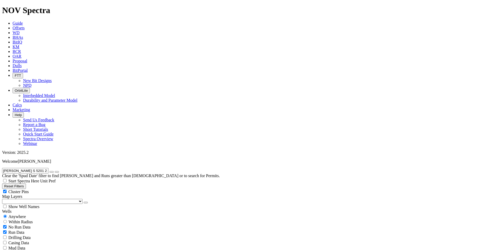
click at [52, 172] on icon "button" at bounding box center [52, 172] width 0 height 0
radio input "false"
radio input "true"
click at [26, 183] on button "Reset Filters" at bounding box center [14, 186] width 24 height 6
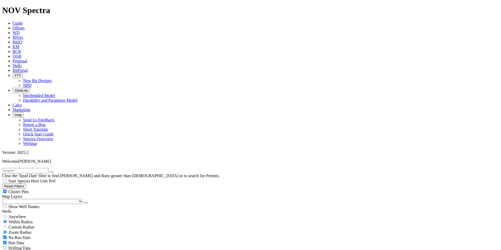
type input "9/19/23"
type input "[DATE]"
click at [24, 214] on span "Anywhere" at bounding box center [17, 216] width 18 height 4
radio input "true"
radio input "false"
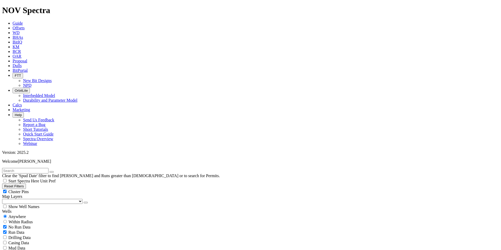
click at [47, 168] on input "text" at bounding box center [25, 171] width 46 height 6
paste input "[PERSON_NAME] S 5201 21-8 5B"
type input "[PERSON_NAME] S 5201 21-8 5B"
click at [4, 184] on icon "button" at bounding box center [4, 186] width 0 height 4
radio input "false"
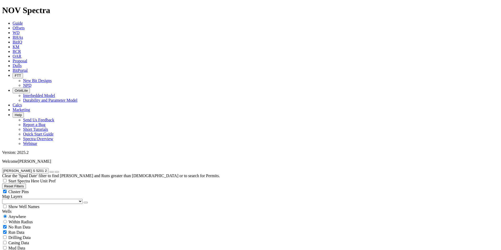
radio input "true"
click at [17, 214] on span "Anywhere" at bounding box center [17, 216] width 18 height 4
radio input "true"
radio input "false"
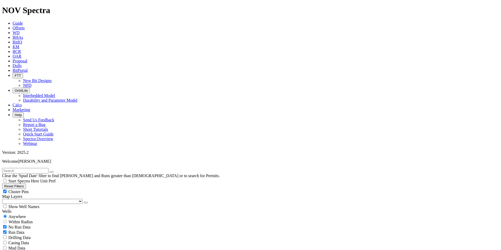
click at [41, 168] on input "text" at bounding box center [25, 171] width 46 height 6
paste input "[PERSON_NAME] S 5201 21-8 5B"
type input "[PERSON_NAME] S 5201 21-8 5B"
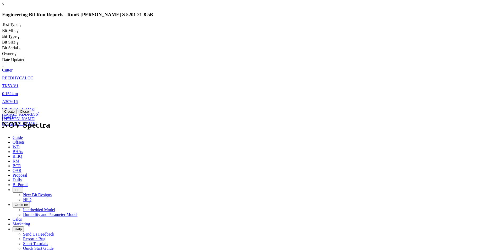
click at [18, 84] on span "TK53-V1" at bounding box center [10, 86] width 16 height 4
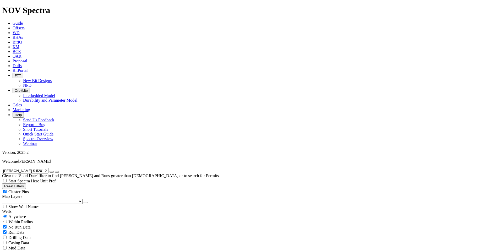
select select "Cutter"
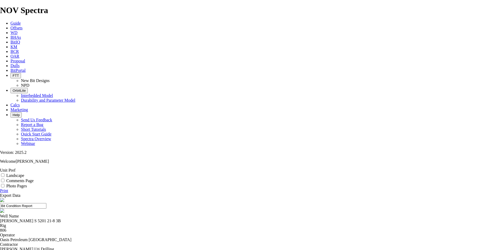
click at [8, 188] on link "Print" at bounding box center [4, 190] width 8 height 4
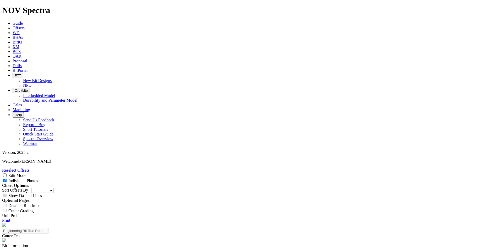
select select "Cutter"
click at [10, 218] on link "Print" at bounding box center [6, 220] width 8 height 4
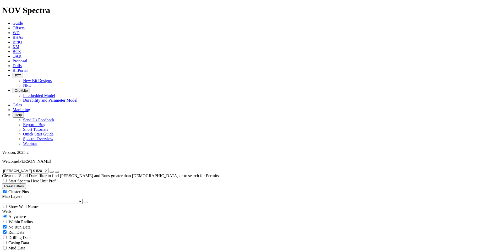
click at [24, 183] on button "Reset Filters" at bounding box center [14, 186] width 24 height 6
radio input "false"
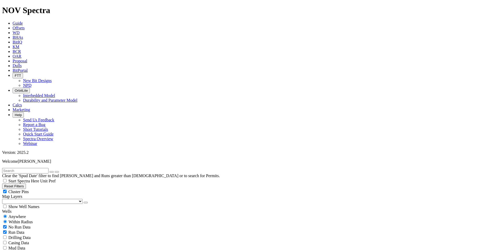
radio input "true"
type input "[DATE]"
click at [20, 214] on span "Anywhere" at bounding box center [17, 216] width 18 height 4
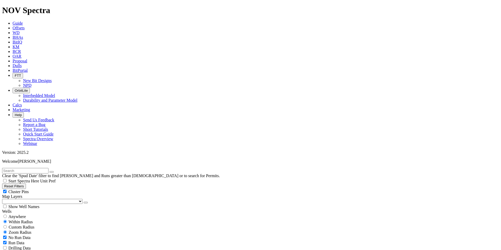
radio input "true"
radio input "false"
click at [40, 168] on input "text" at bounding box center [25, 171] width 46 height 6
paste input "LIBERTY LR #108-2321H"
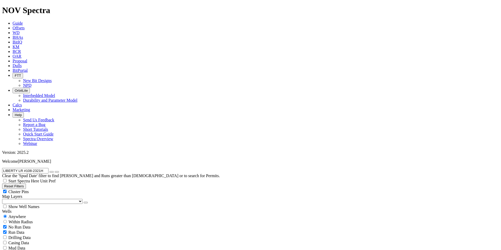
type input "LIBERTY LR #108-2321H"
click at [52, 172] on icon "button" at bounding box center [52, 172] width 0 height 0
radio input "false"
radio input "true"
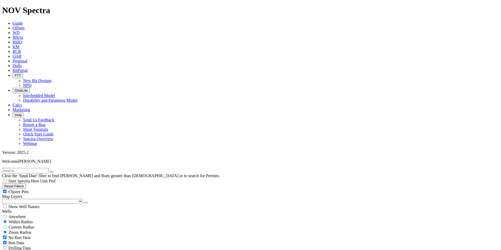
click at [34, 168] on input "text" at bounding box center [25, 171] width 46 height 6
click at [23, 183] on button "Reset Filters" at bounding box center [14, 186] width 24 height 6
type input "[DATE]"
click at [22, 214] on span "Anywhere" at bounding box center [17, 216] width 18 height 4
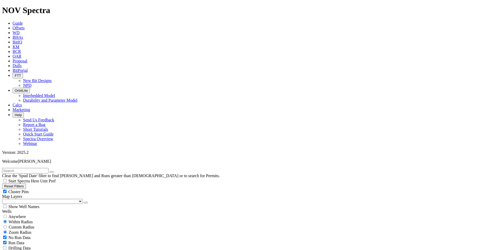
radio input "true"
radio input "false"
click at [41, 168] on input "text" at bounding box center [25, 171] width 46 height 6
paste input "[PERSON_NAME] 11-21H"
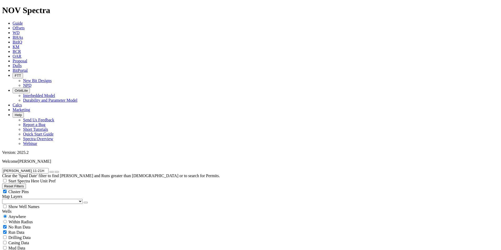
type input "[PERSON_NAME] 11-21H"
click at [52, 172] on icon "button" at bounding box center [52, 172] width 0 height 0
radio input "false"
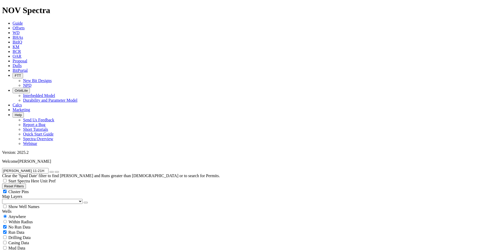
radio input "true"
click at [30, 168] on input "text" at bounding box center [25, 171] width 46 height 6
paste input "[PERSON_NAME] 11-21HU"
type input "[PERSON_NAME] 11-21HU"
click at [26, 183] on button "Reset Filters" at bounding box center [14, 186] width 24 height 6
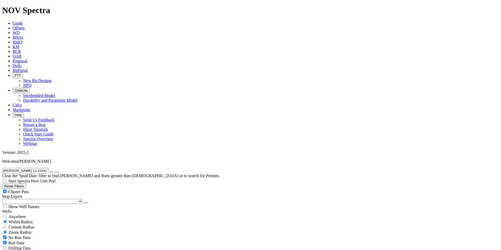
type input "[DATE]"
click at [34, 168] on input "text" at bounding box center [25, 171] width 46 height 6
paste input "[PERSON_NAME] 11-21HU"
type input "[PERSON_NAME] 11-21HU"
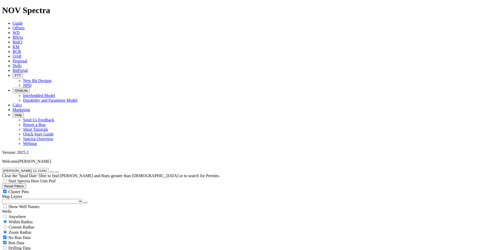
click at [17, 214] on span "Anywhere" at bounding box center [17, 216] width 18 height 4
radio input "true"
radio input "false"
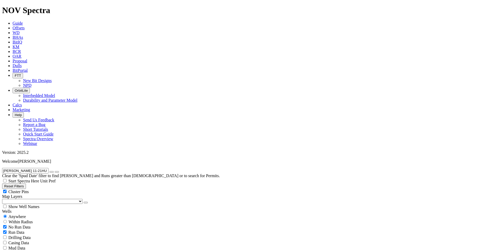
click at [26, 183] on button "Reset Filters" at bounding box center [14, 186] width 24 height 6
radio input "false"
radio input "true"
type input "[DATE]"
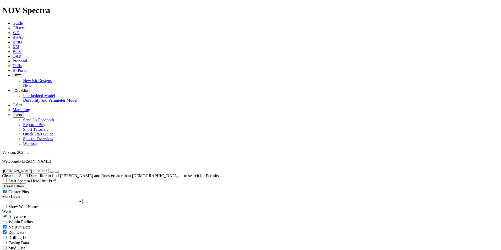
type input "[DATE]"
click at [28, 168] on input "text" at bounding box center [25, 171] width 46 height 6
paste input "LIZ_3I5"
type input "LIZ_3I5"
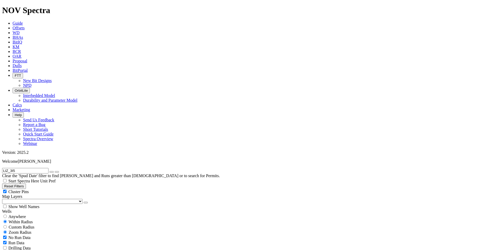
click at [20, 214] on span "Anywhere" at bounding box center [17, 216] width 18 height 4
radio input "true"
radio input "false"
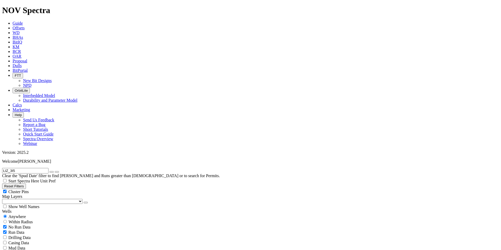
click at [26, 183] on button "Reset Filters" at bounding box center [14, 186] width 24 height 6
radio input "false"
radio input "true"
type input "[DATE]"
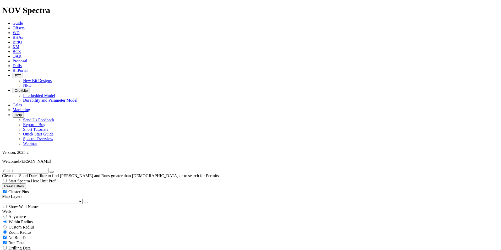
click at [19, 214] on span "Anywhere" at bounding box center [17, 216] width 18 height 4
radio input "true"
radio input "false"
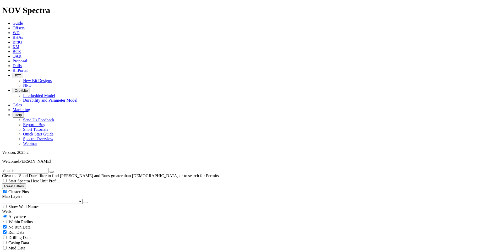
click at [38, 168] on input "text" at bounding box center [25, 171] width 46 height 6
paste input "[PERSON_NAME] 12-11TFX"
type input "[PERSON_NAME] 12-11TFX"
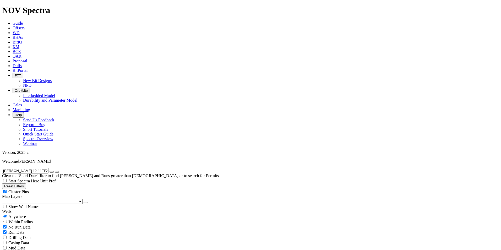
click at [26, 183] on button "Reset Filters" at bounding box center [14, 186] width 24 height 6
radio input "false"
radio input "true"
type input "[DATE]"
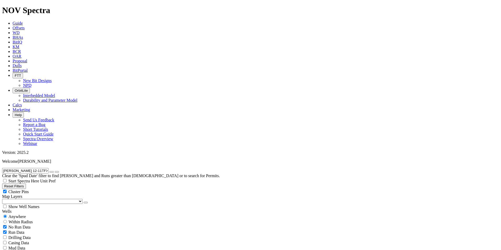
type input "[DATE]"
click at [25, 214] on span "Anywhere" at bounding box center [17, 216] width 18 height 4
radio input "true"
radio input "false"
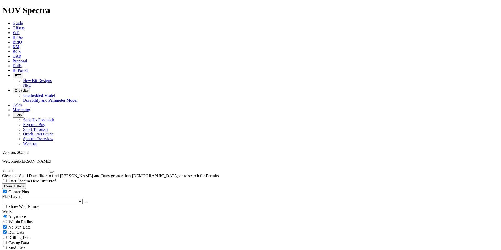
click at [32, 168] on input "text" at bounding box center [25, 171] width 46 height 6
paste input "LOCKEN FEDERAL 12-11H"
type input "LOCKEN FEDERAL 12-11H"
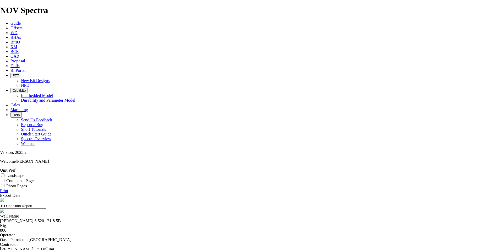
click at [8, 188] on link "Print" at bounding box center [4, 190] width 8 height 4
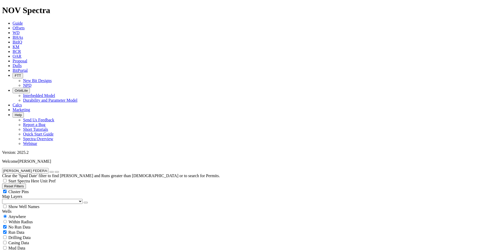
click at [52, 172] on icon "button" at bounding box center [52, 172] width 0 height 0
radio input "false"
radio input "true"
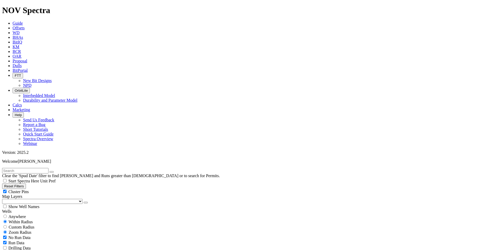
click at [26, 183] on button "Reset Filters" at bounding box center [14, 186] width 24 height 6
type input "9/19/23"
type input "9/19/25"
click at [39, 168] on input "text" at bounding box center [25, 171] width 46 height 6
paste input "LYMAN 20-17-8 3H"
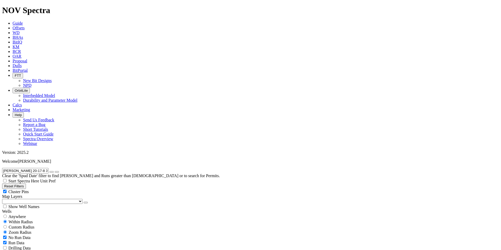
type input "LYMAN 20-17-8 3H"
click at [25, 214] on span "Anywhere" at bounding box center [17, 216] width 18 height 4
radio input "true"
radio input "false"
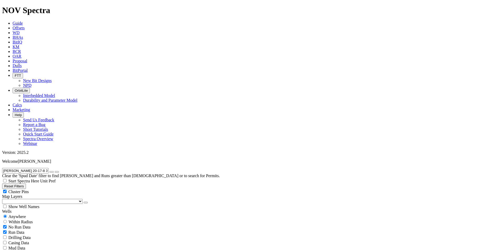
click at [23, 183] on button "Reset Filters" at bounding box center [14, 186] width 24 height 6
radio input "false"
radio input "true"
type input "9/19/23"
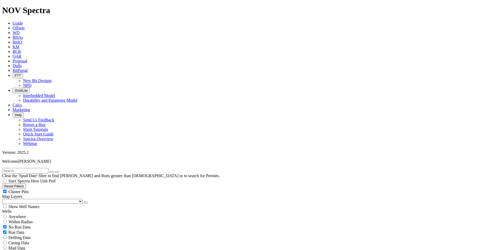
type input "9/19/25"
click at [26, 214] on span "Anywhere" at bounding box center [17, 216] width 18 height 4
radio input "true"
radio input "false"
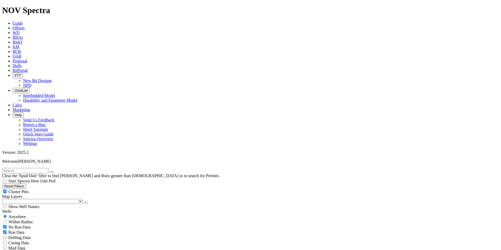
click at [43, 168] on input "text" at bounding box center [25, 171] width 46 height 6
paste input "MAMMOTH CAVE 21-9 A 2DN"
type input "MAMMOTH CAVE 21-9 A 2DN"
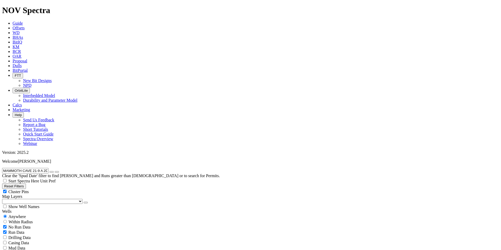
click at [25, 183] on button "Reset Filters" at bounding box center [14, 186] width 24 height 6
radio input "false"
radio input "true"
type input "9/19/23"
type input "9/19/25"
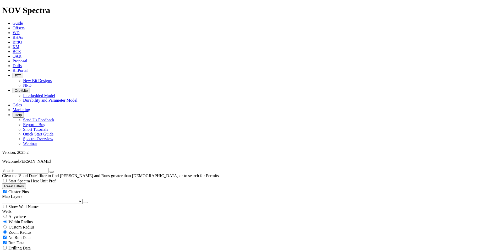
click at [26, 214] on span "Anywhere" at bounding box center [17, 216] width 18 height 4
radio input "true"
radio input "false"
click at [32, 168] on input "text" at bounding box center [25, 171] width 46 height 6
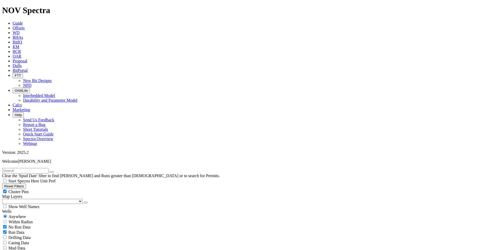
paste input "MAMMOTH CAVE 21-9 B 6DN"
type input "MAMMOTH CAVE 21-9 B 6DN"
click at [26, 183] on button "Reset Filters" at bounding box center [14, 186] width 24 height 6
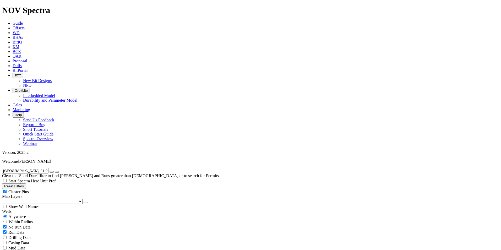
radio input "false"
radio input "true"
type input "9/19/23"
type input "9/19/25"
click at [20, 214] on span "Anywhere" at bounding box center [17, 216] width 18 height 4
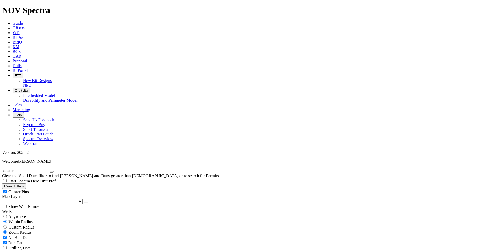
radio input "true"
radio input "false"
click at [41, 168] on input "text" at bounding box center [25, 171] width 46 height 6
paste input "MARGARITA 13 FEDERAL COM 020H"
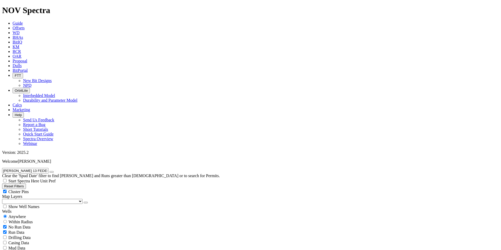
scroll to position [0, 3]
type input "MARGARITA 13 FEDERAL COM 020H"
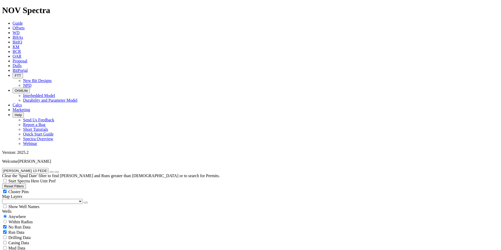
click at [26, 183] on button "Reset Filters" at bounding box center [14, 186] width 24 height 6
radio input "false"
radio input "true"
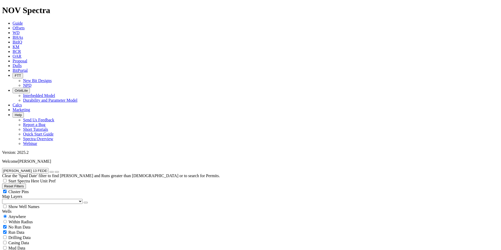
type input "9/19/23"
type input "9/19/25"
click at [21, 214] on span "Anywhere" at bounding box center [17, 216] width 18 height 4
radio input "true"
radio input "false"
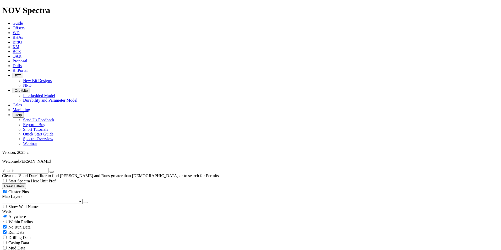
click at [33, 168] on input "text" at bounding box center [25, 171] width 46 height 6
paste input "MARGARITA FEDERAL COM 13 008H"
type input "MARGARITA FEDERAL COM 13 008H"
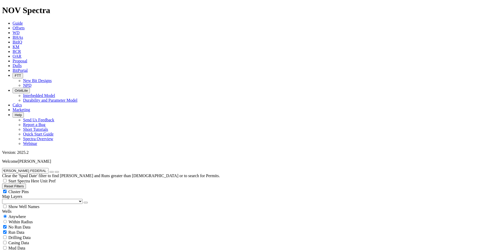
click at [26, 183] on button "Reset Filters" at bounding box center [14, 186] width 24 height 6
radio input "false"
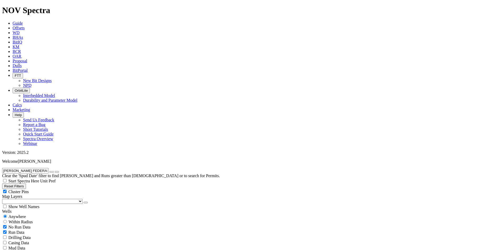
radio input "true"
type input "9/19/23"
type input "9/19/25"
click at [23, 214] on span "Anywhere" at bounding box center [17, 216] width 18 height 4
radio input "true"
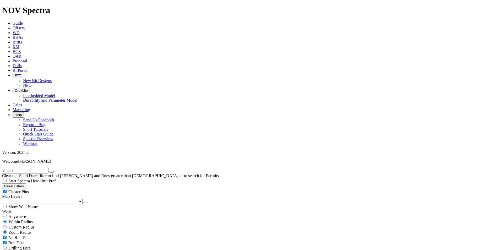
radio input "false"
click at [32, 168] on input "text" at bounding box center [25, 171] width 46 height 6
paste input "[PERSON_NAME] FEDERAL COM 13 012H"
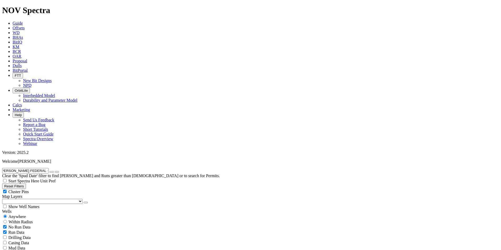
type input "[PERSON_NAME] FEDERAL COM 13 012H"
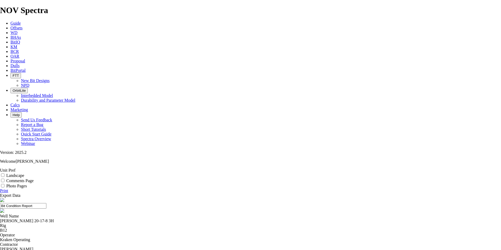
drag, startPoint x: 491, startPoint y: 52, endPoint x: 243, endPoint y: 217, distance: 297.9
click at [8, 188] on link "Print" at bounding box center [4, 190] width 8 height 4
